Goal: Communication & Community: Answer question/provide support

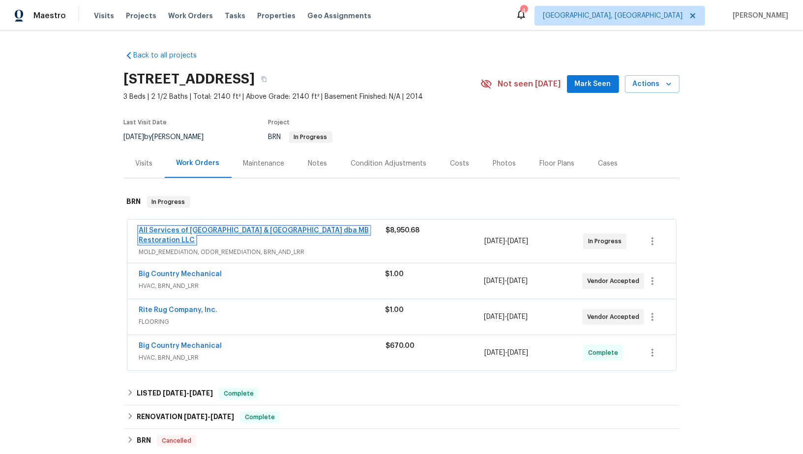
click at [177, 231] on link "All Services of Mount Pleasant & Greater Charleston dba MB Restoration LLC" at bounding box center [254, 235] width 230 height 17
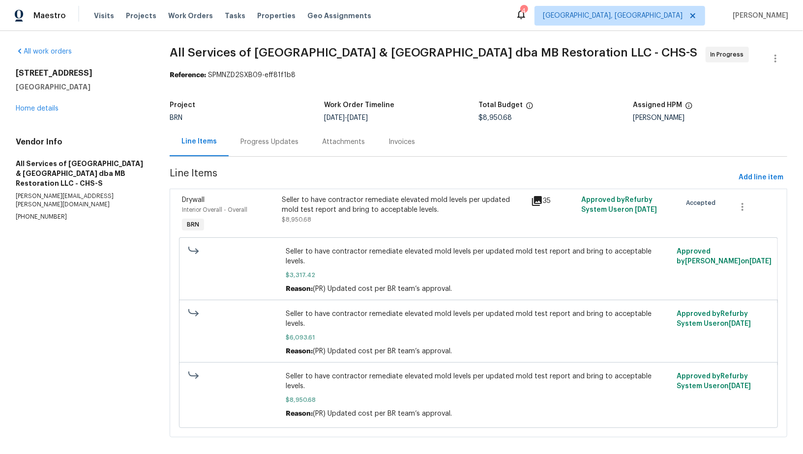
click at [258, 140] on div "Progress Updates" at bounding box center [269, 142] width 58 height 10
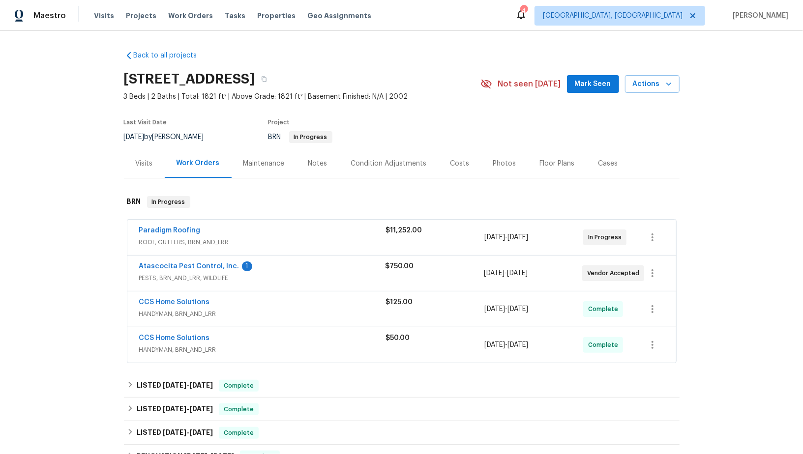
click at [222, 260] on div "Atascocita Pest Control, Inc. 1 PESTS, BRN_AND_LRR, WILDLIFE $750.00 [DATE] - […" at bounding box center [401, 273] width 549 height 35
click at [219, 270] on span "Atascocita Pest Control, Inc." at bounding box center [189, 267] width 100 height 10
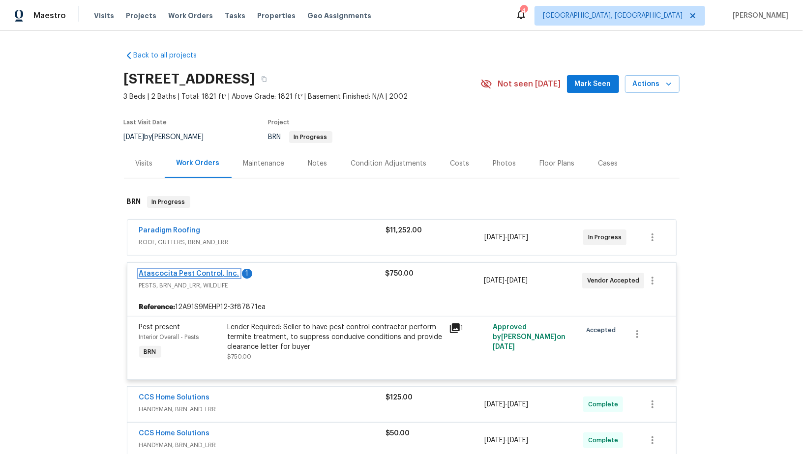
click at [208, 271] on link "Atascocita Pest Control, Inc." at bounding box center [189, 273] width 100 height 7
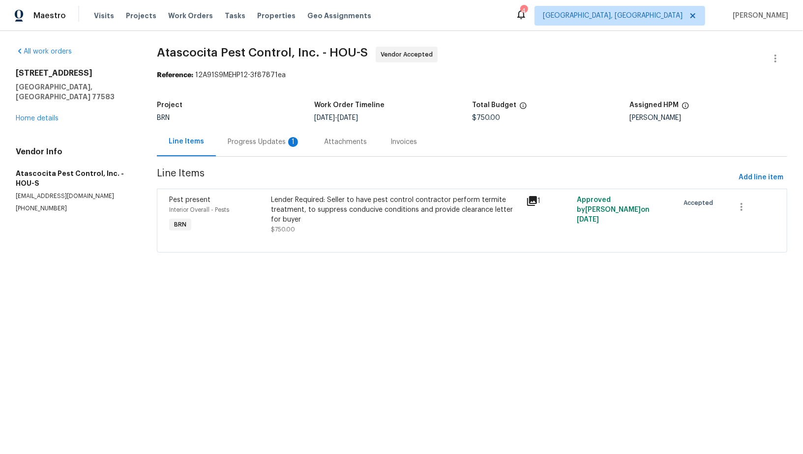
click at [248, 149] on div "Progress Updates 1" at bounding box center [264, 141] width 96 height 29
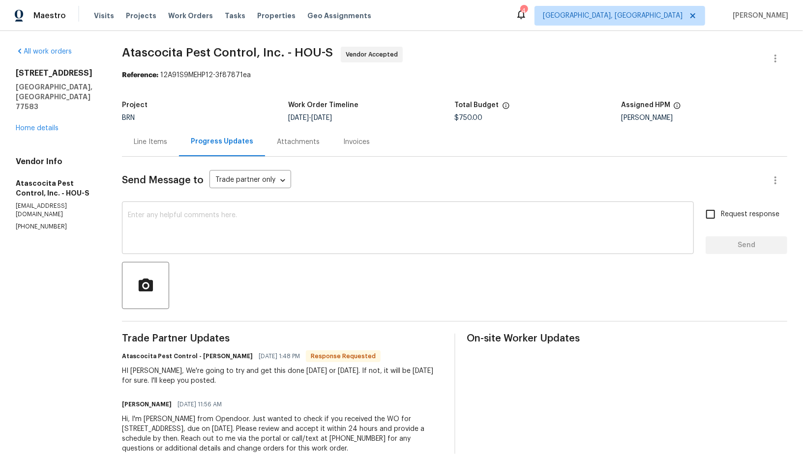
click at [230, 243] on textarea at bounding box center [408, 229] width 560 height 34
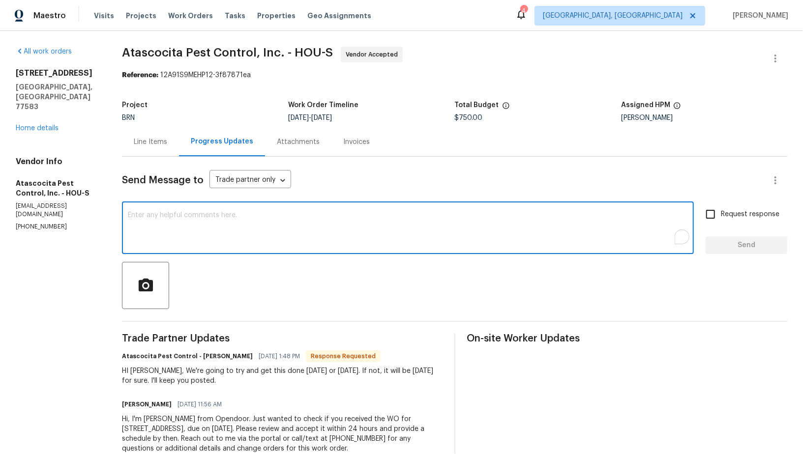
click at [226, 236] on textarea "To enrich screen reader interactions, please activate Accessibility in Grammarl…" at bounding box center [408, 229] width 560 height 34
click at [234, 242] on textarea "To enrich screen reader interactions, please activate Accessibility in Grammarl…" at bounding box center [408, 229] width 560 height 34
type textarea "I understand, Thank you!"
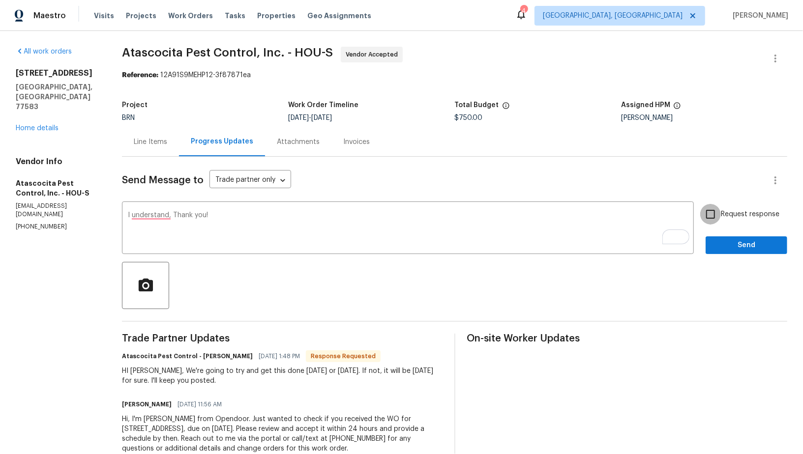
click at [719, 207] on input "Request response" at bounding box center [710, 214] width 21 height 21
checkbox input "true"
click at [737, 243] on span "Send" at bounding box center [746, 245] width 66 height 12
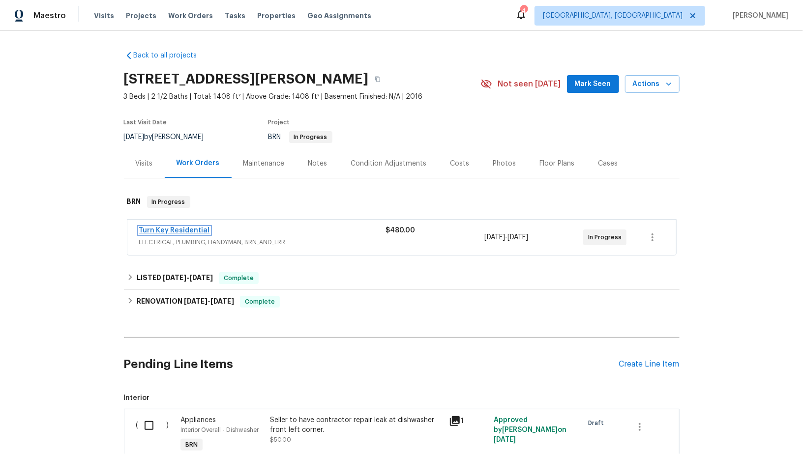
click at [182, 227] on link "Turn Key Residential" at bounding box center [174, 230] width 71 height 7
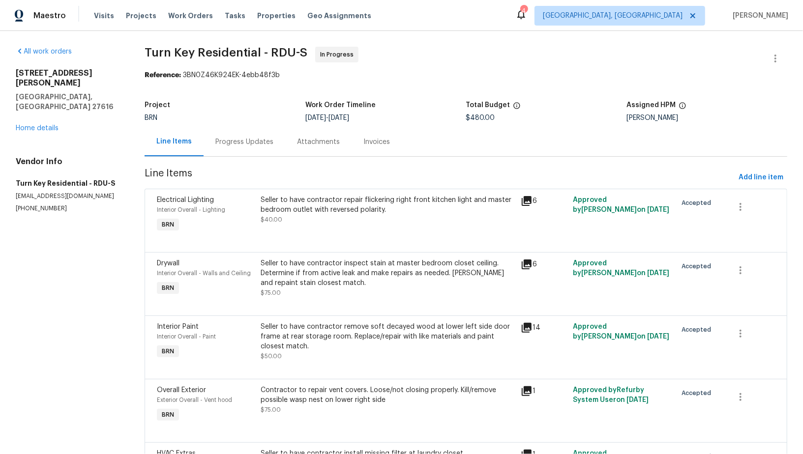
click at [244, 154] on div "Progress Updates" at bounding box center [245, 141] width 82 height 29
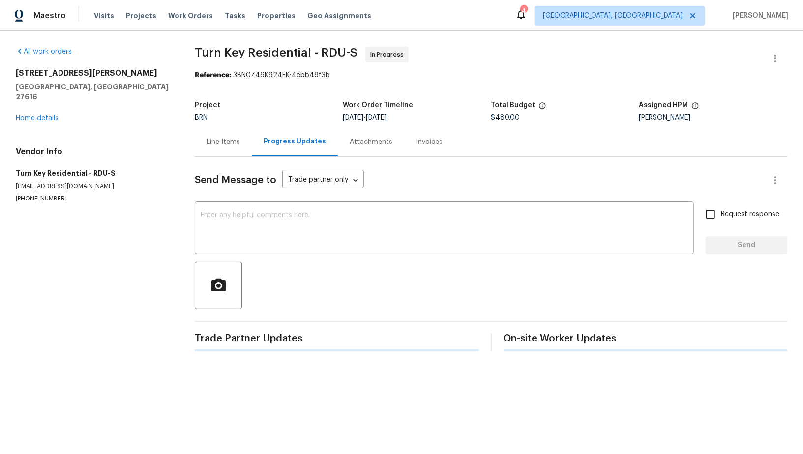
click at [263, 203] on div "Send Message to Trade partner only Trade partner only ​ x ​ Request response Se…" at bounding box center [491, 254] width 592 height 195
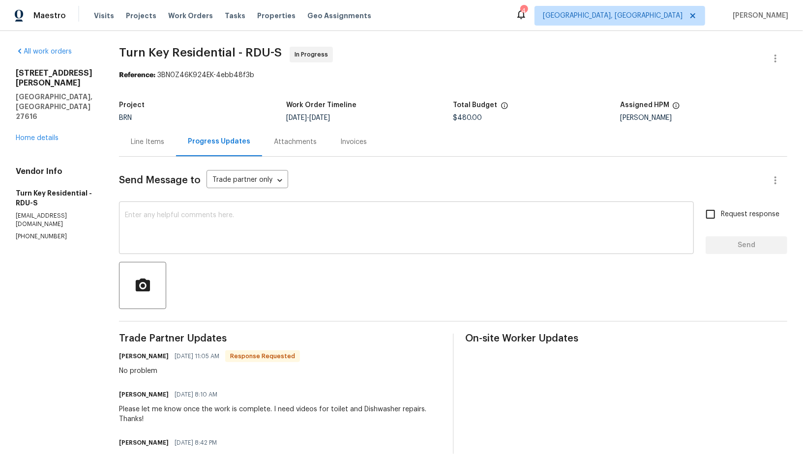
click at [244, 232] on textarea at bounding box center [406, 229] width 563 height 34
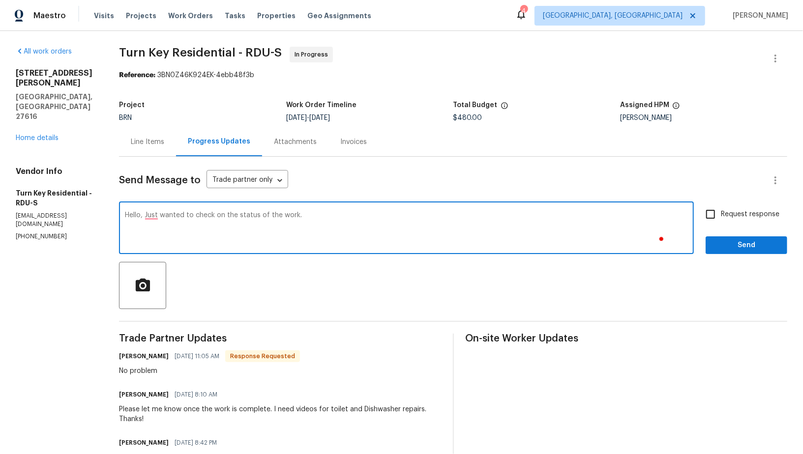
type textarea "Hello, Just wanted to check on the status of the work."
click at [720, 222] on input "Request response" at bounding box center [710, 214] width 21 height 21
checkbox input "true"
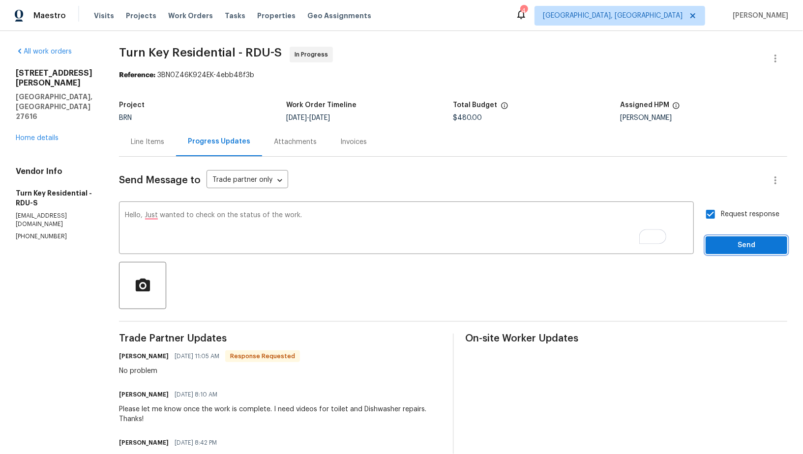
click at [736, 250] on span "Send" at bounding box center [746, 245] width 66 height 12
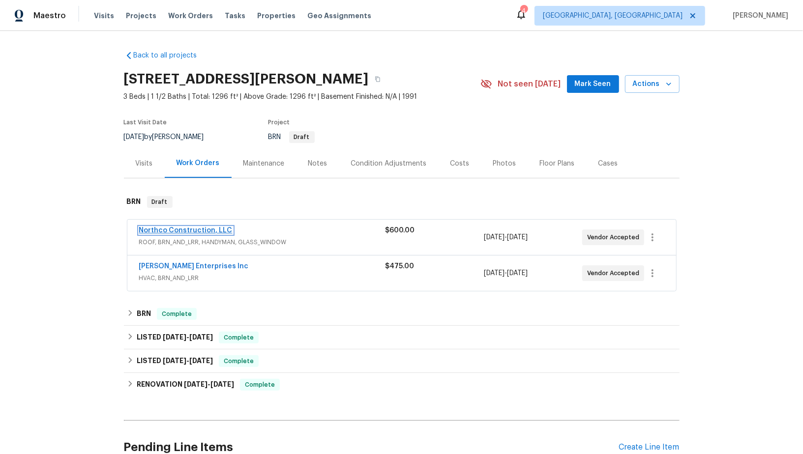
click at [167, 230] on link "Northco Construction, LLC" at bounding box center [185, 230] width 93 height 7
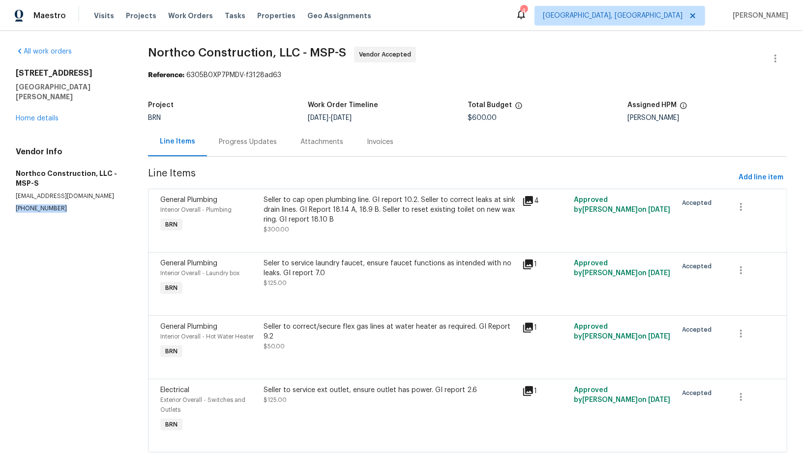
drag, startPoint x: 63, startPoint y: 198, endPoint x: 0, endPoint y: 197, distance: 63.4
click at [0, 197] on div "All work orders 61 Sycamore St W St. Paul, MN 55117 Home details Vendor Info No…" at bounding box center [401, 255] width 803 height 449
copy p "[PHONE_NUMBER]"
click at [224, 140] on div "Progress Updates" at bounding box center [248, 142] width 58 height 10
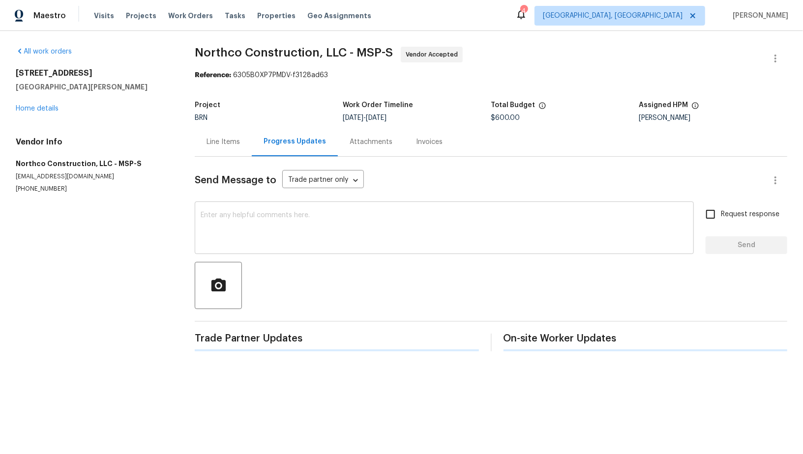
click at [233, 217] on textarea at bounding box center [444, 229] width 487 height 34
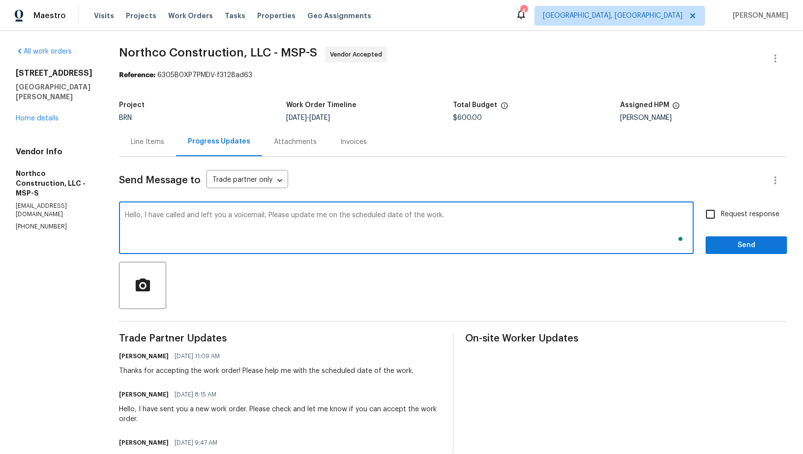
type textarea "Hello, I have called and left you a voicemail, Please update me on the schedule…"
click at [717, 212] on input "Request response" at bounding box center [710, 214] width 21 height 21
checkbox input "true"
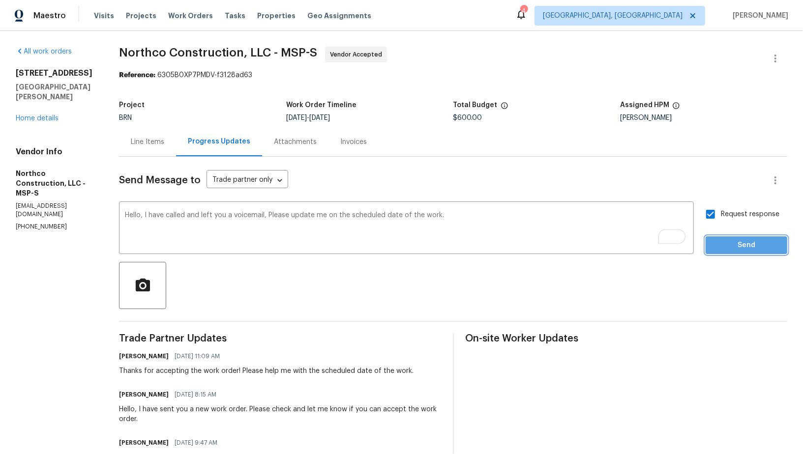
click at [728, 242] on span "Send" at bounding box center [746, 245] width 66 height 12
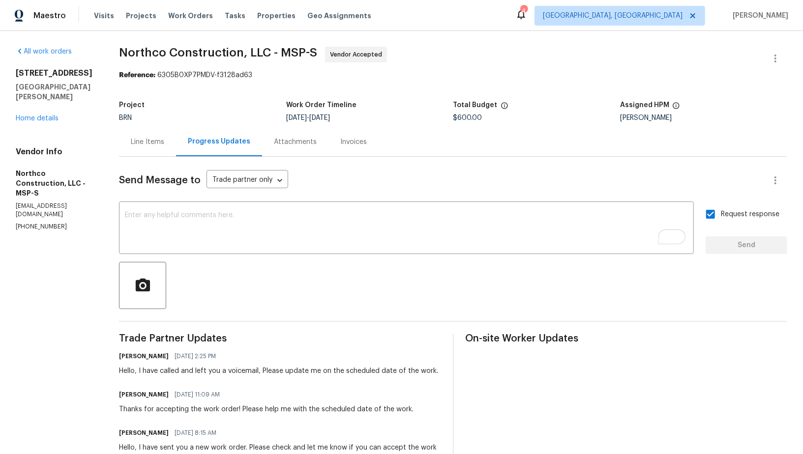
click at [156, 154] on div "Line Items" at bounding box center [147, 141] width 57 height 29
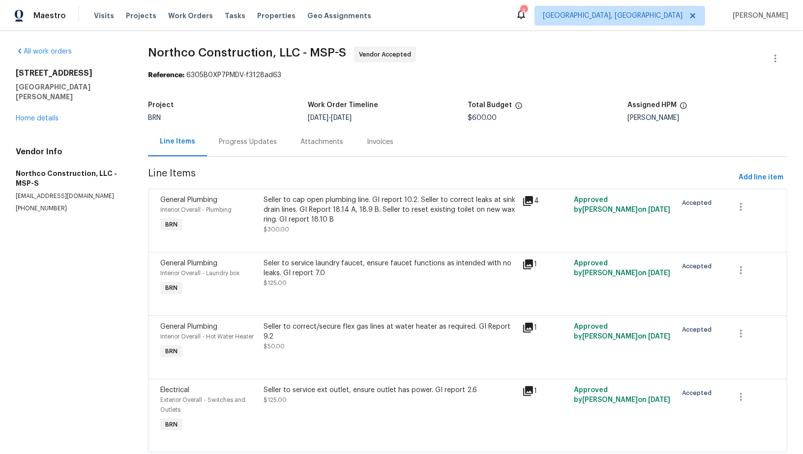
scroll to position [26, 0]
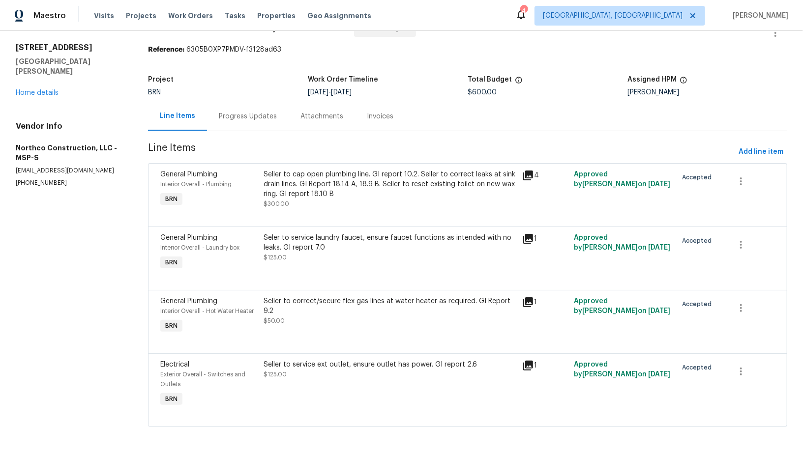
click at [265, 124] on div "Progress Updates" at bounding box center [248, 116] width 82 height 29
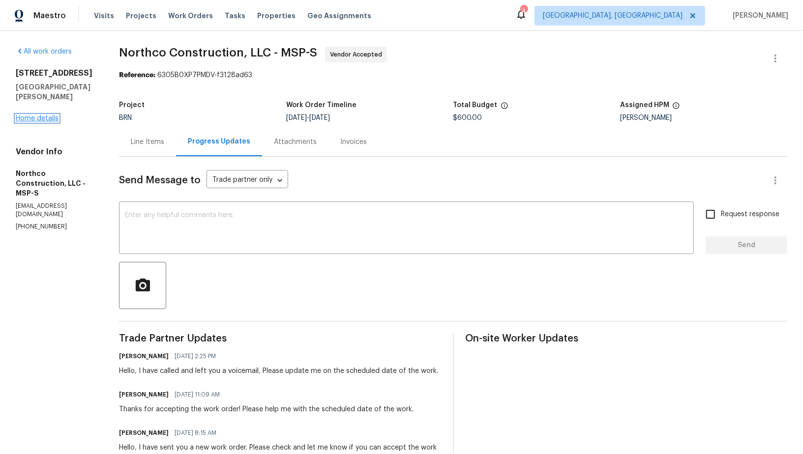
click at [29, 115] on link "Home details" at bounding box center [37, 118] width 43 height 7
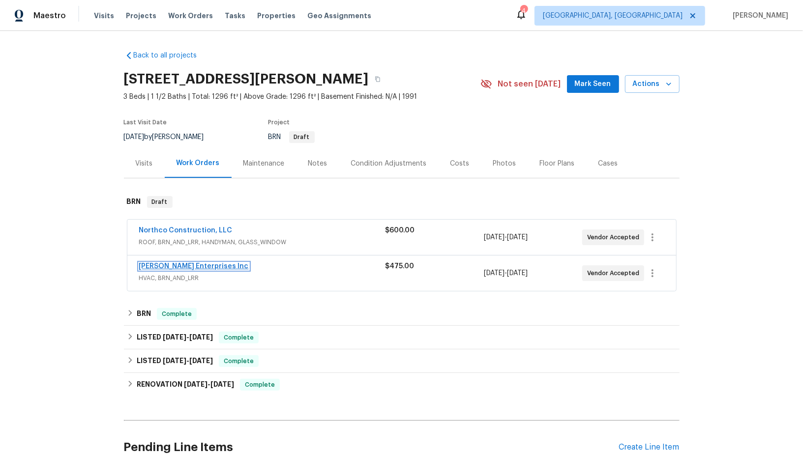
click at [160, 268] on link "[PERSON_NAME] Enterprises Inc" at bounding box center [194, 266] width 110 height 7
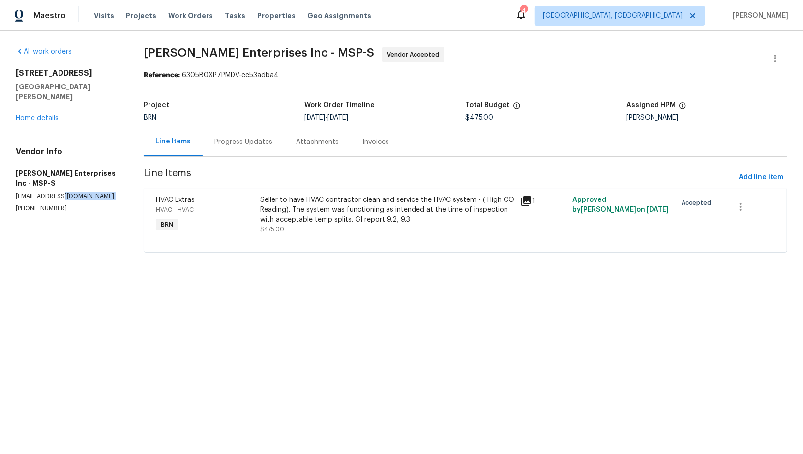
drag, startPoint x: 62, startPoint y: 190, endPoint x: 27, endPoint y: 191, distance: 35.4
click at [27, 191] on div "Vendor Info Deschene Enterprises Inc - MSP-S deschenejim@yahoo.com (763) 568-29…" at bounding box center [68, 180] width 104 height 66
drag, startPoint x: 61, startPoint y: 196, endPoint x: 0, endPoint y: 198, distance: 61.0
click at [0, 198] on div "All work orders 61 Sycamore St W St. Paul, MN 55117 Home details Vendor Info De…" at bounding box center [401, 155] width 803 height 249
copy p "(763) 568-2974"
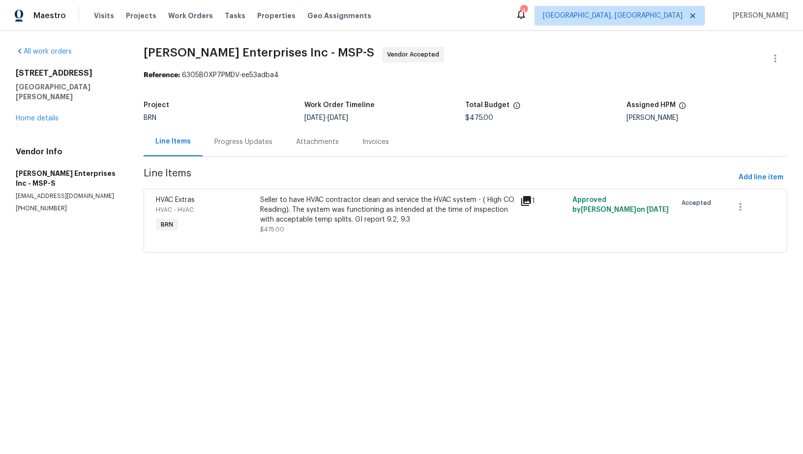
click at [253, 140] on div "Progress Updates" at bounding box center [243, 142] width 58 height 10
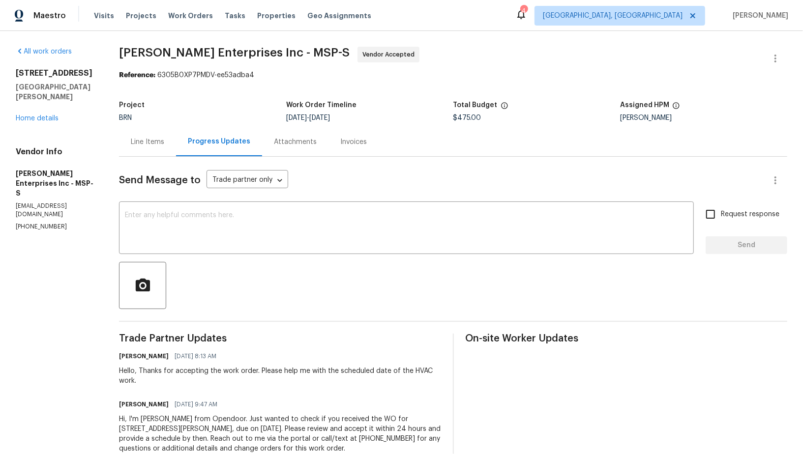
scroll to position [27, 0]
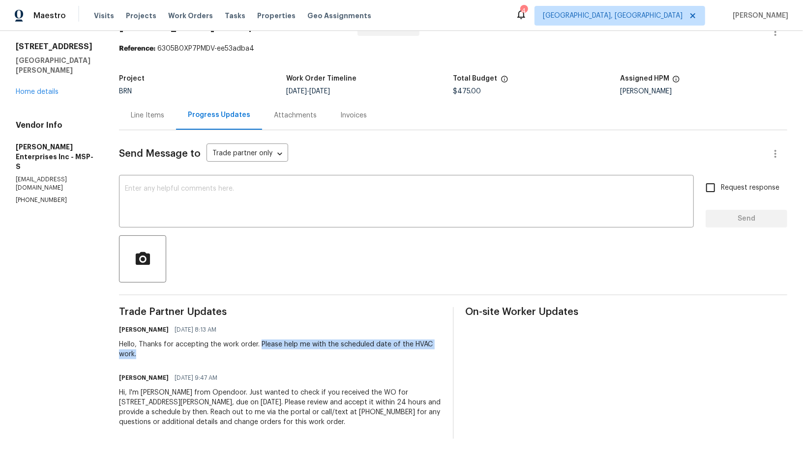
drag, startPoint x: 262, startPoint y: 342, endPoint x: 301, endPoint y: 359, distance: 42.7
click at [301, 359] on div "Trade Partner Updates Padmapriya R 08/15/2025 8:13 AM Hello, Thanks for accepti…" at bounding box center [280, 373] width 322 height 132
copy div "Please help me with the scheduled date of the HVAC work."
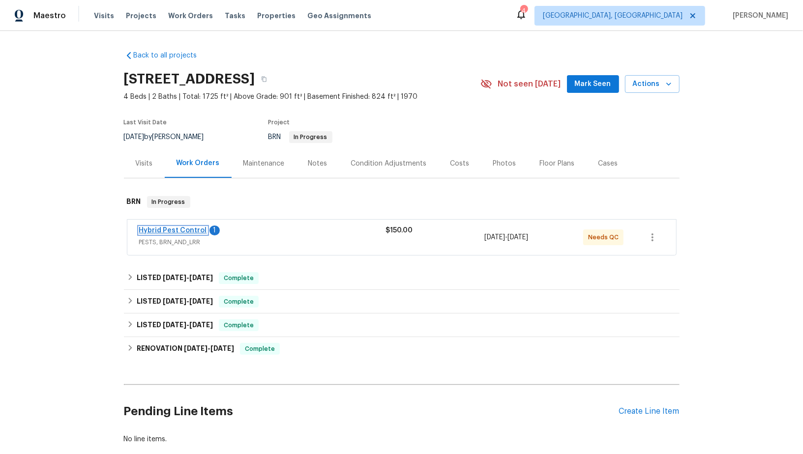
click at [176, 230] on link "Hybrid Pest Control" at bounding box center [173, 230] width 68 height 7
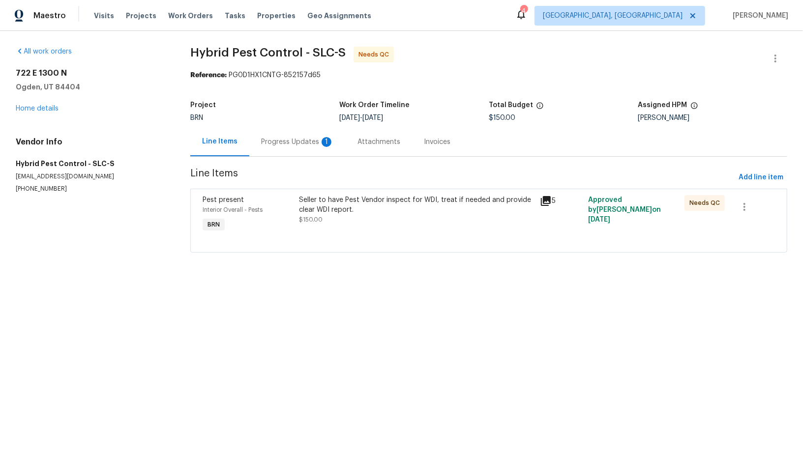
click at [285, 149] on div "Progress Updates 1" at bounding box center [297, 141] width 96 height 29
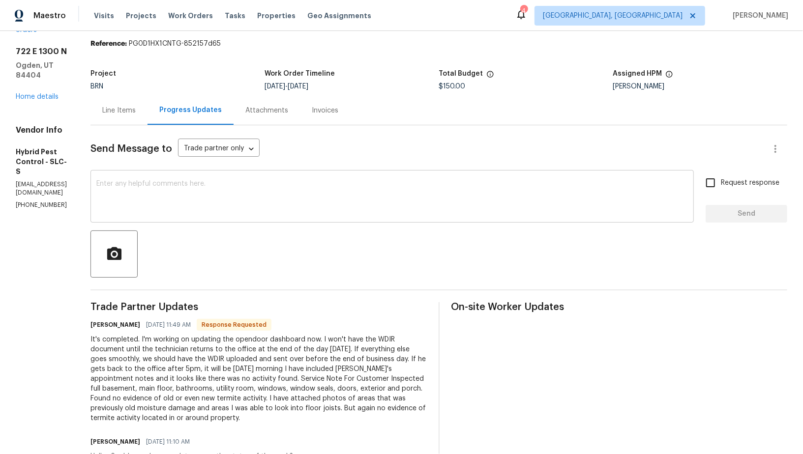
scroll to position [30, 0]
click at [221, 196] on textarea at bounding box center [391, 199] width 591 height 34
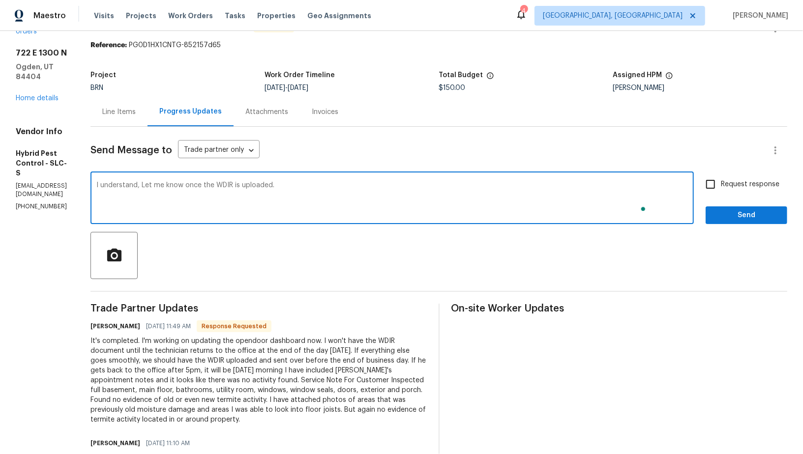
type textarea "I understand, Let me know once the WDIR is uploaded."
click at [709, 179] on input "Request response" at bounding box center [710, 184] width 21 height 21
checkbox input "true"
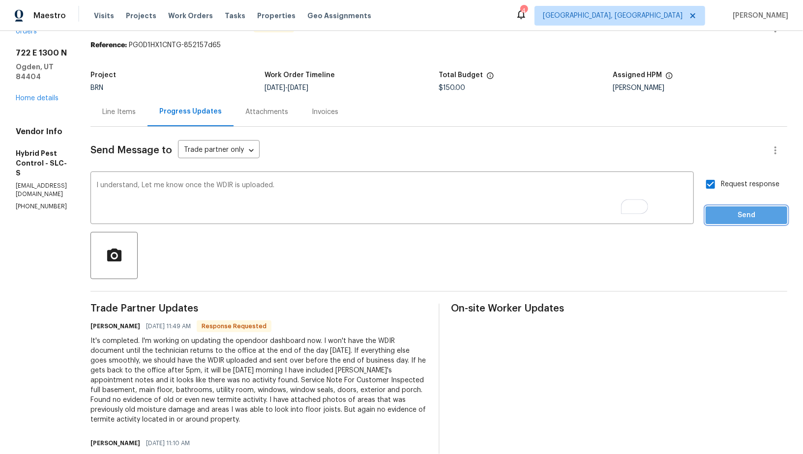
click at [726, 220] on span "Send" at bounding box center [746, 215] width 66 height 12
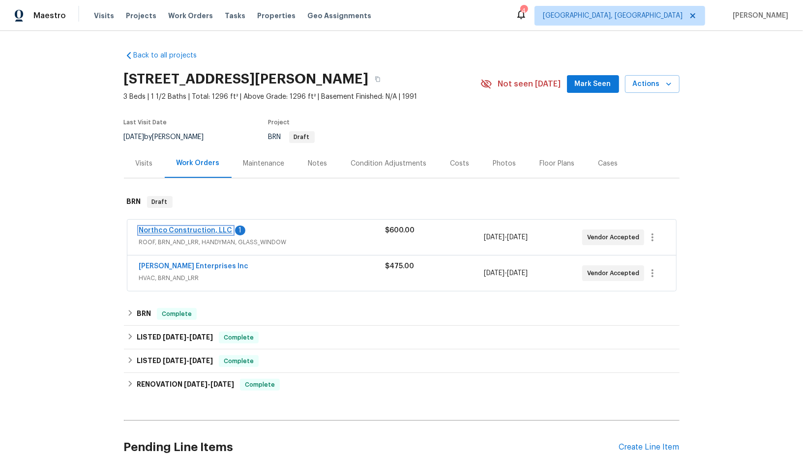
click at [197, 233] on link "Northco Construction, LLC" at bounding box center [185, 230] width 93 height 7
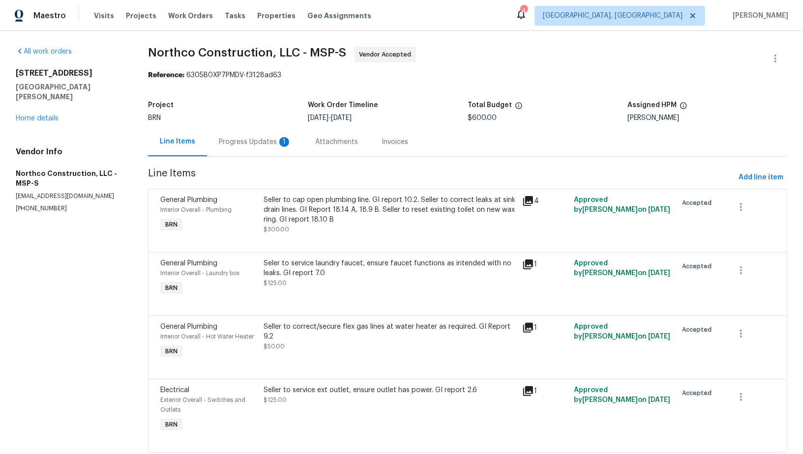
click at [267, 144] on div "Progress Updates 1" at bounding box center [255, 142] width 73 height 10
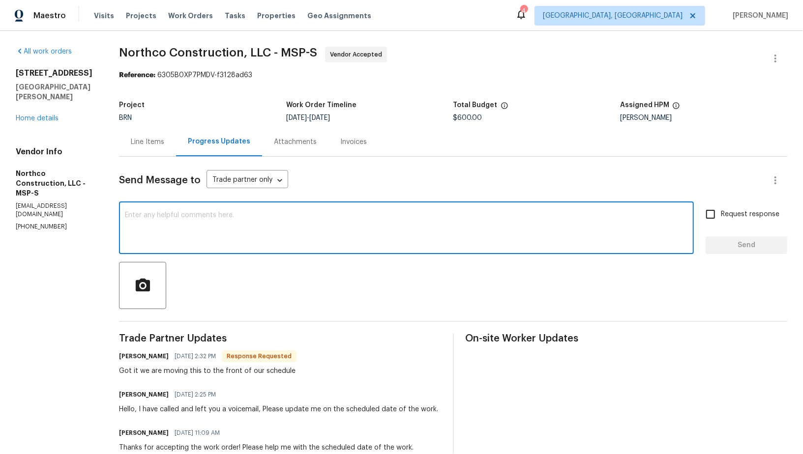
click at [269, 224] on textarea at bounding box center [406, 229] width 563 height 34
click at [223, 241] on textarea "To enrich screen reader interactions, please activate Accessibility in Grammarl…" at bounding box center [406, 229] width 563 height 34
type textarea "May I know when you have scheduled the work?"
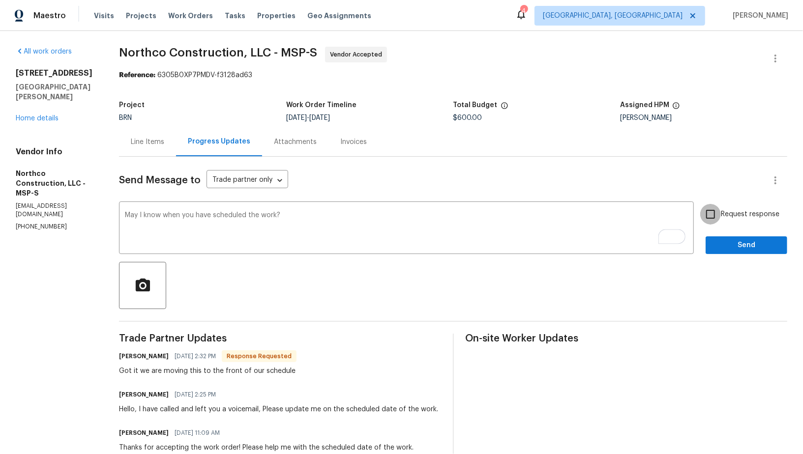
click at [709, 212] on input "Request response" at bounding box center [710, 214] width 21 height 21
checkbox input "true"
click at [748, 241] on span "Send" at bounding box center [746, 245] width 66 height 12
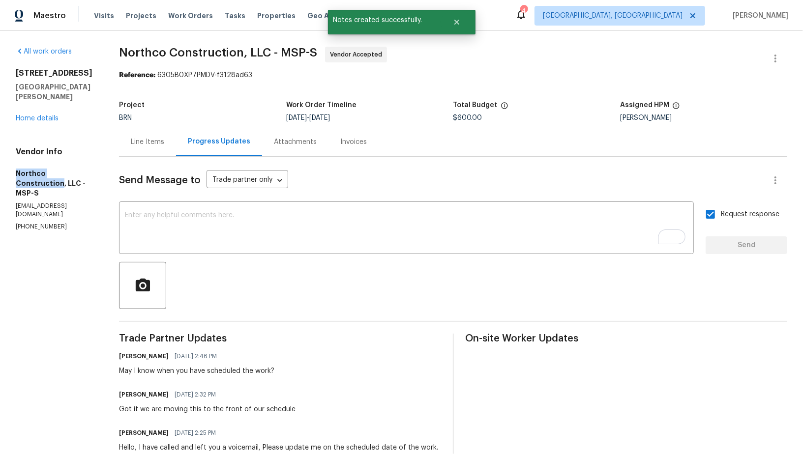
drag, startPoint x: 8, startPoint y: 162, endPoint x: 88, endPoint y: 164, distance: 79.7
click at [88, 164] on div "All work orders [STREET_ADDRESS][PERSON_NAME] Home details Vendor Info Northco …" at bounding box center [401, 333] width 803 height 604
copy h5 "Northco Construction"
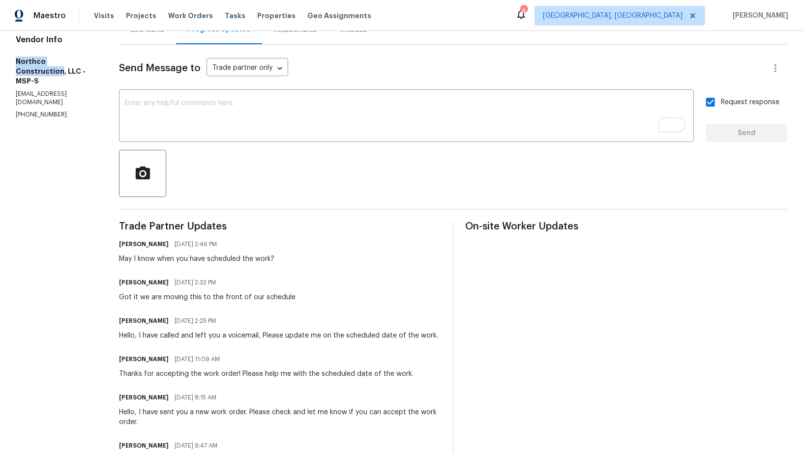
scroll to position [120, 0]
